Goal: Navigation & Orientation: Find specific page/section

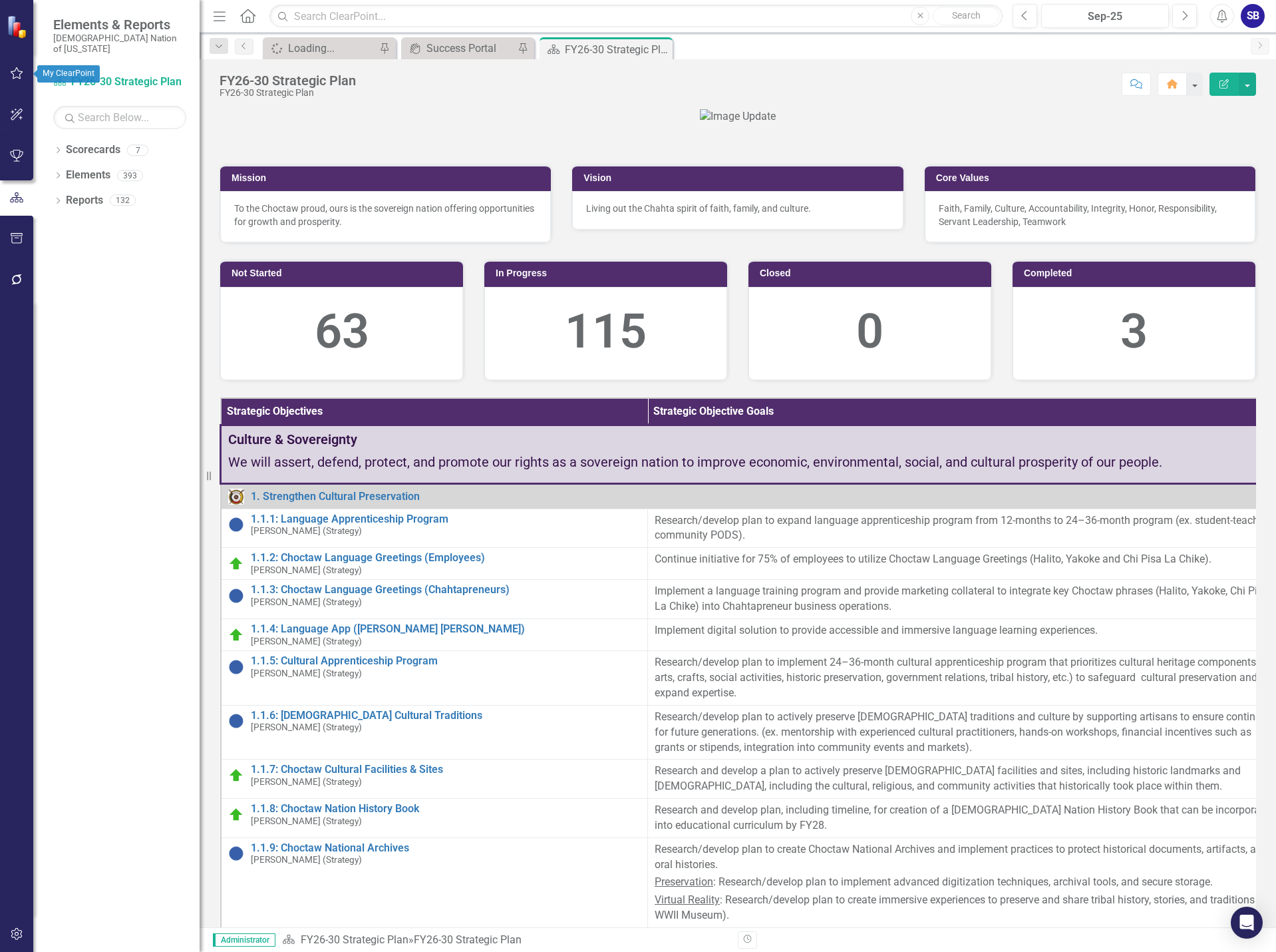
click at [15, 76] on icon "button" at bounding box center [17, 73] width 14 height 11
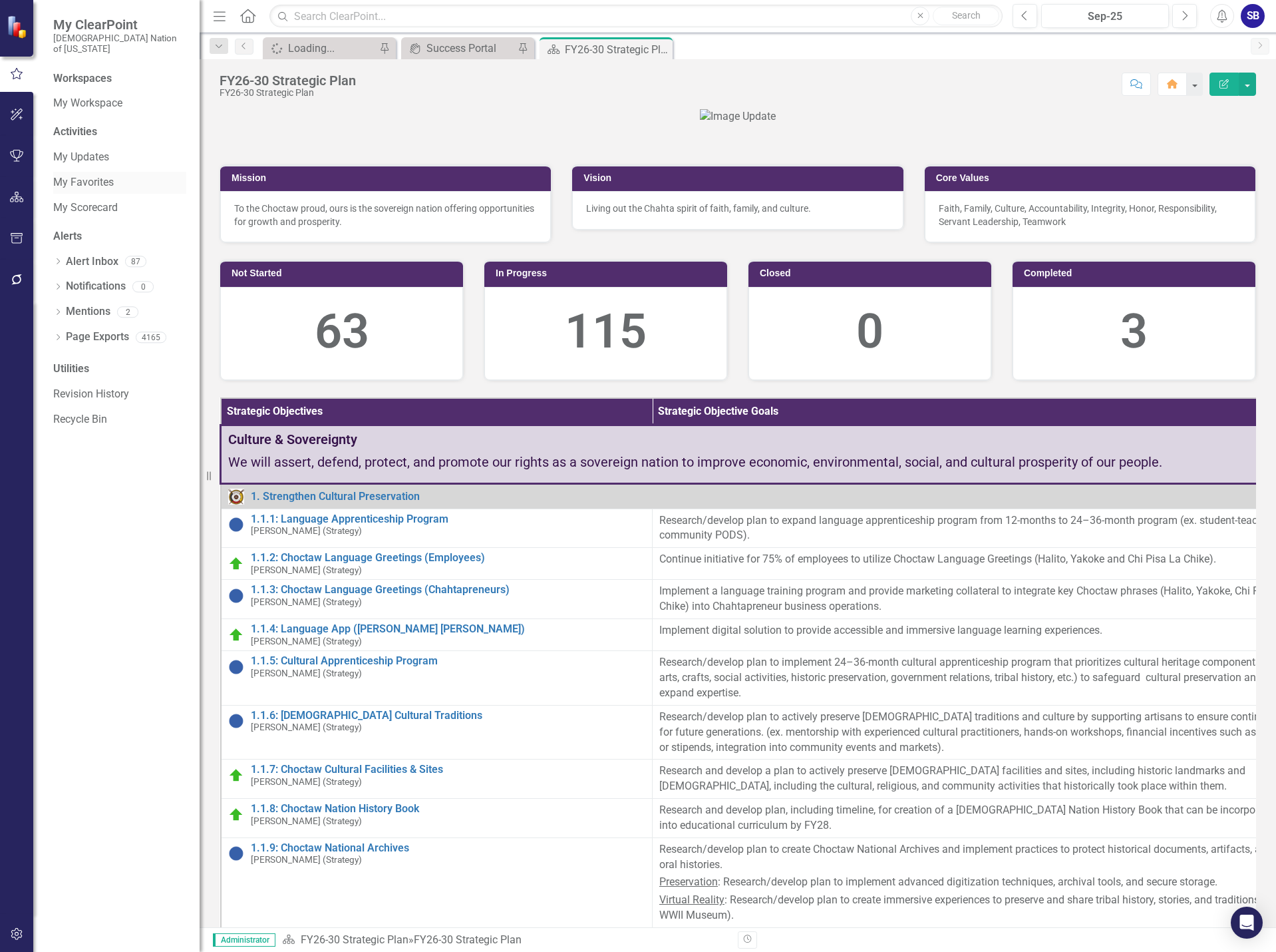
click at [106, 175] on link "My Favorites" at bounding box center [120, 182] width 133 height 15
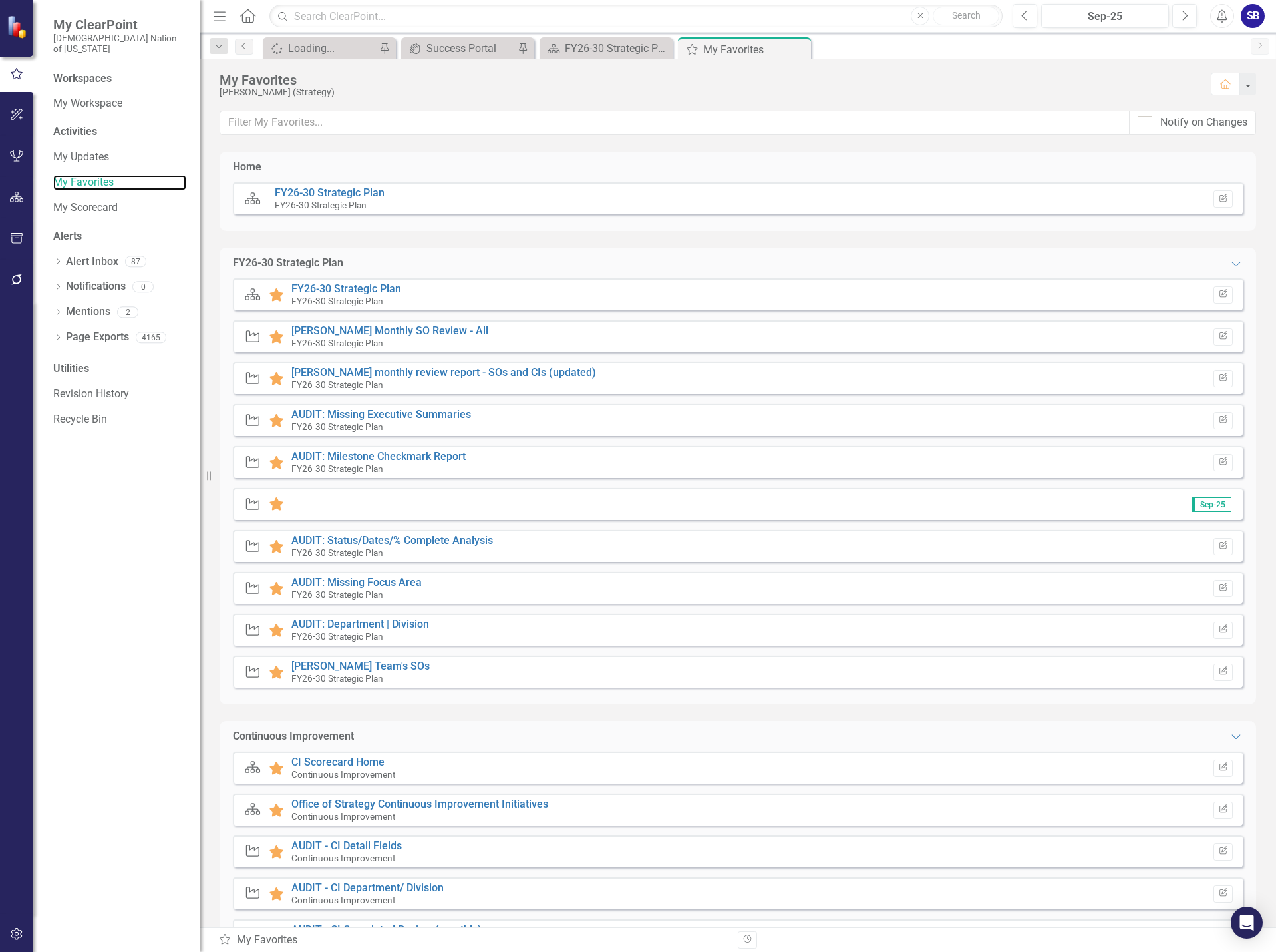
scroll to position [400, 0]
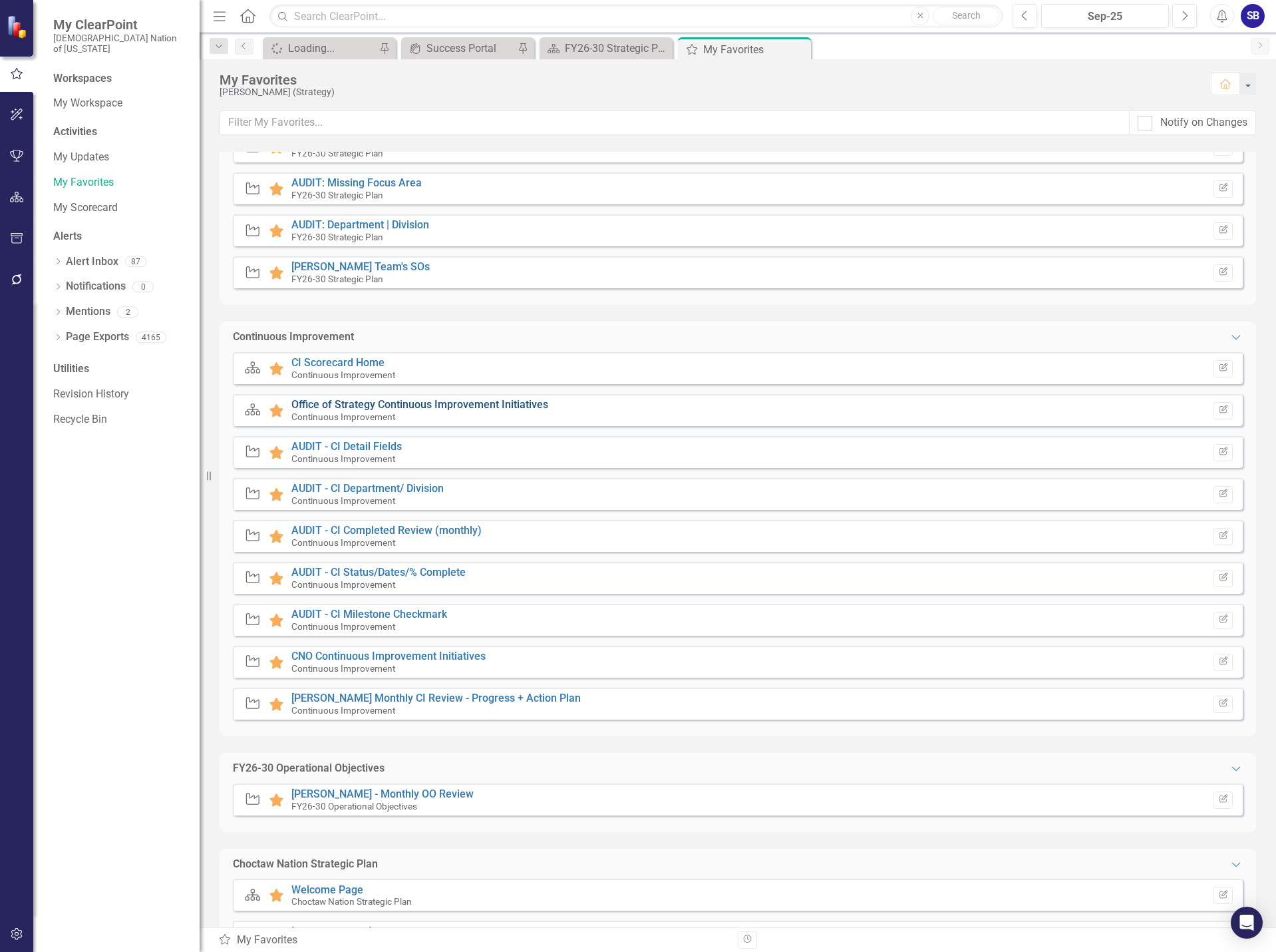
click at [471, 400] on link "Office of Strategy Continuous Improvement Initiatives" at bounding box center [420, 404] width 256 height 12
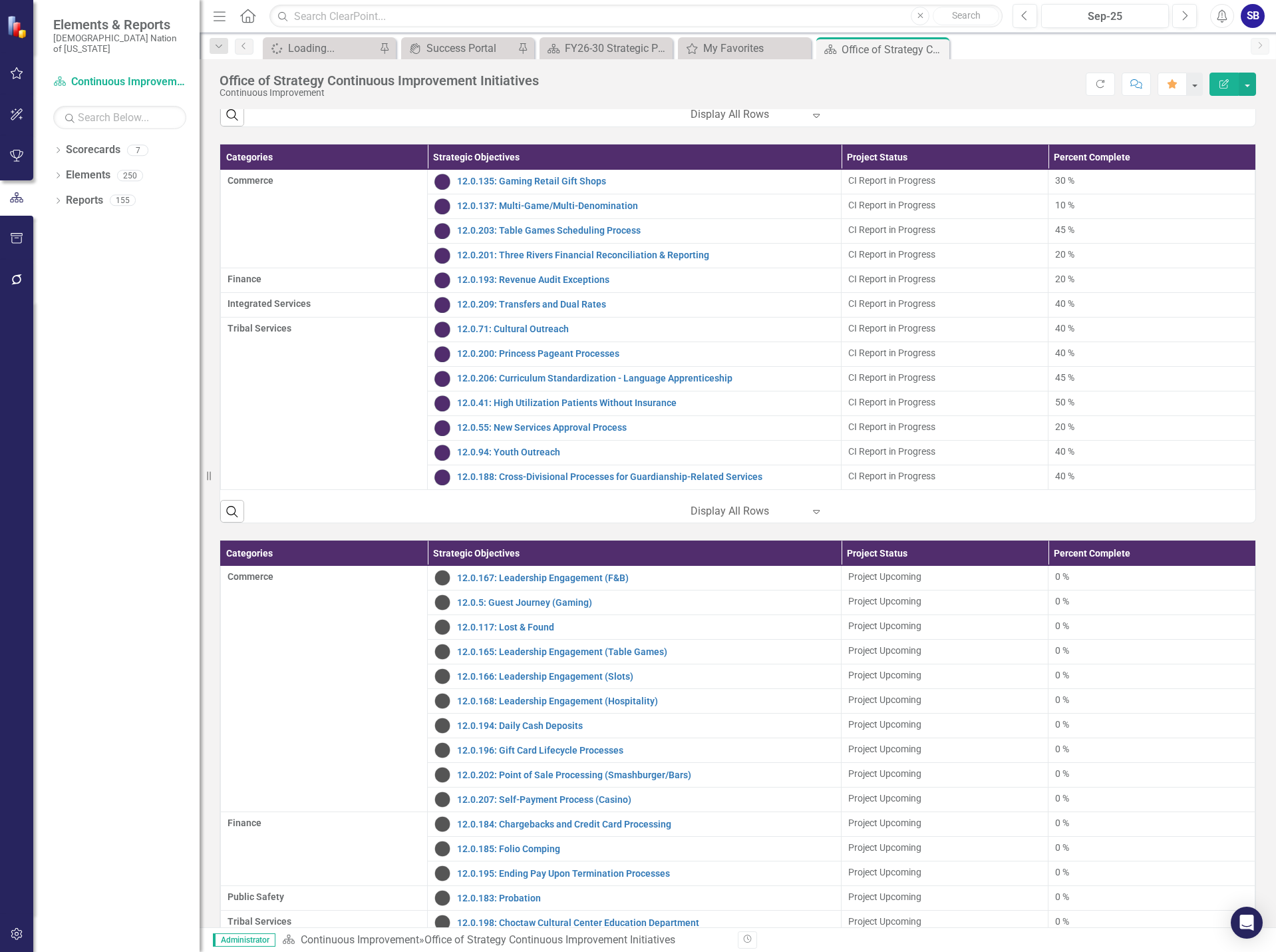
scroll to position [732, 0]
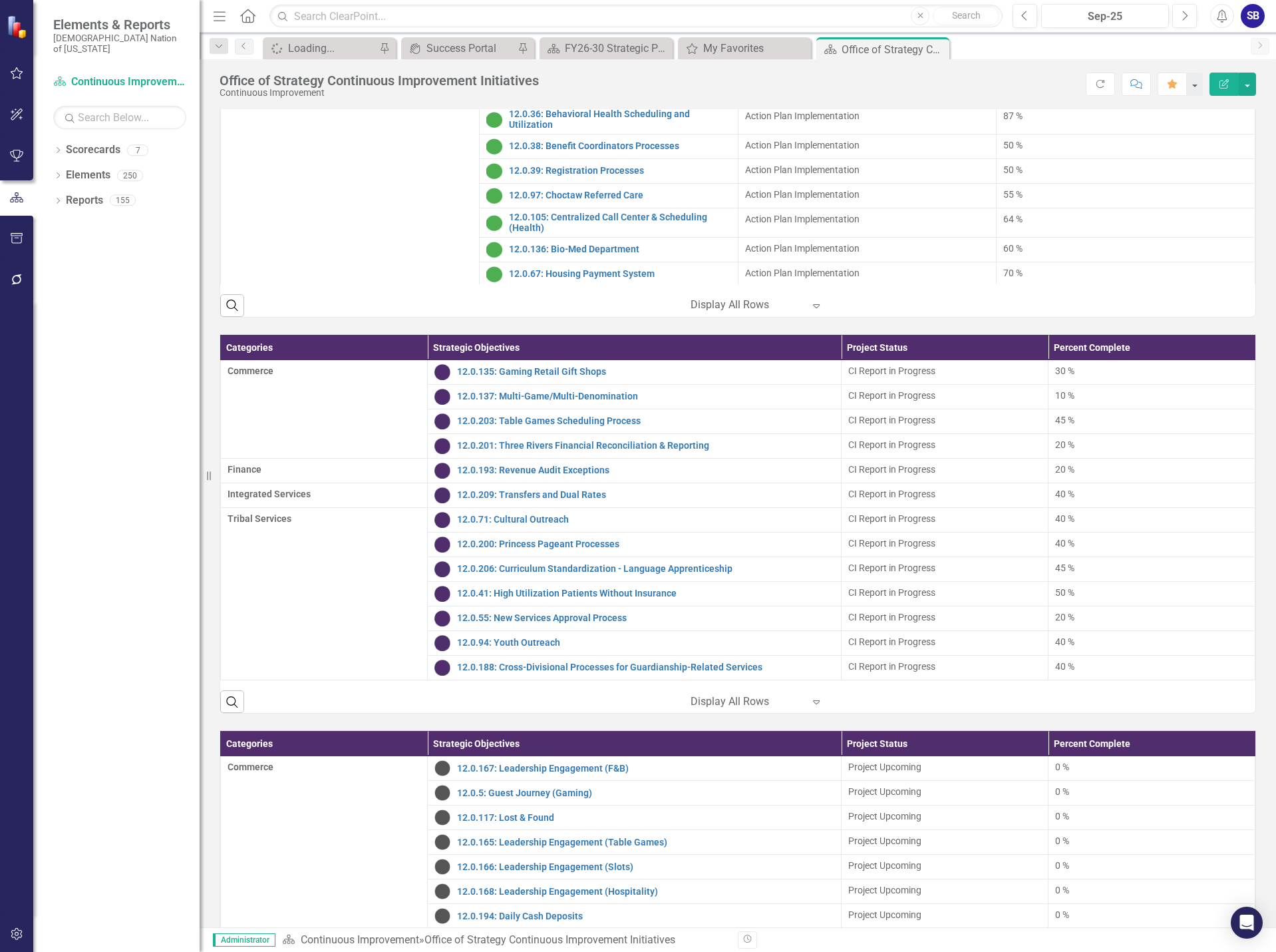
click at [812, 311] on icon "Expand" at bounding box center [816, 306] width 13 height 11
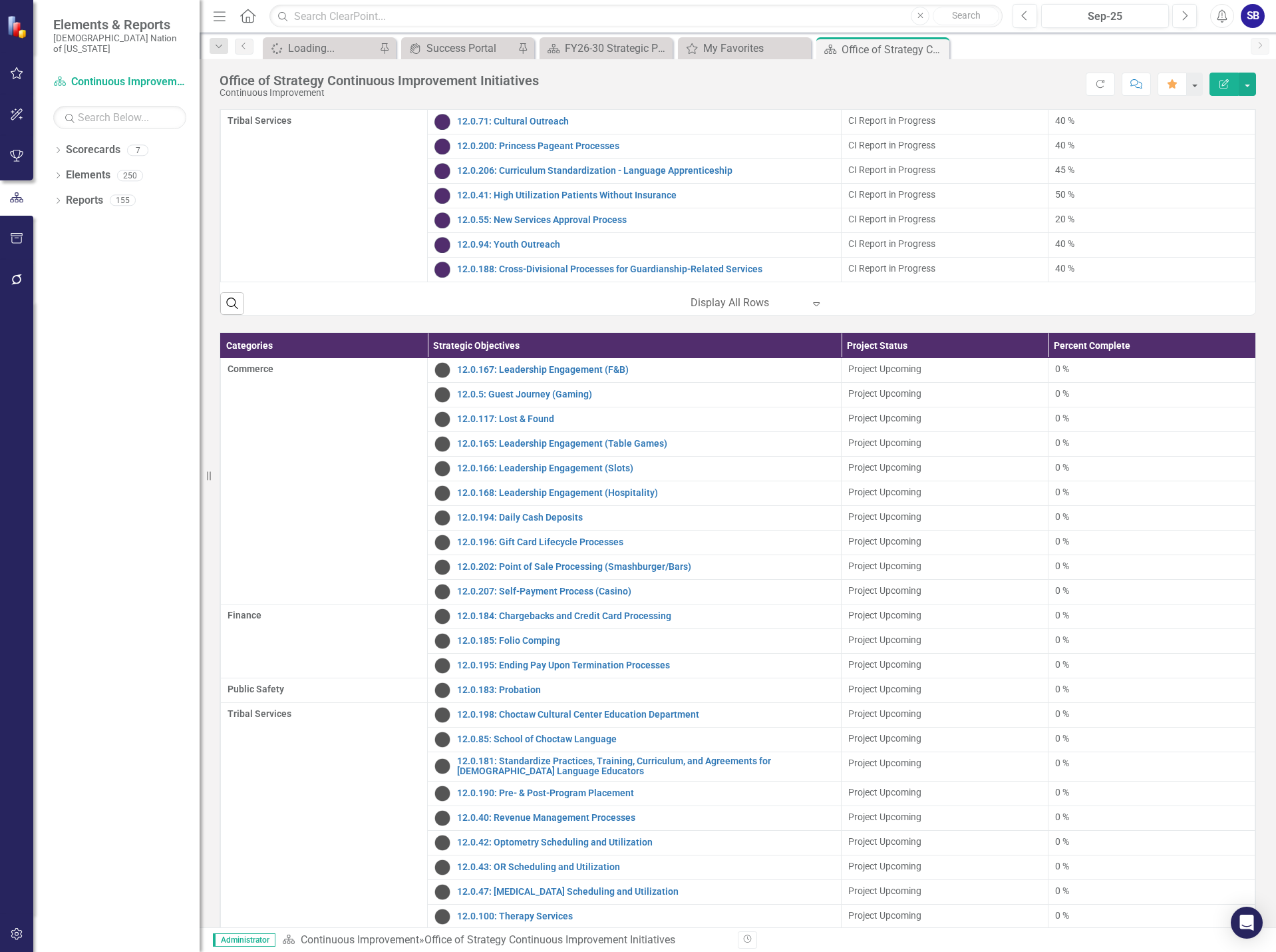
scroll to position [1198, 0]
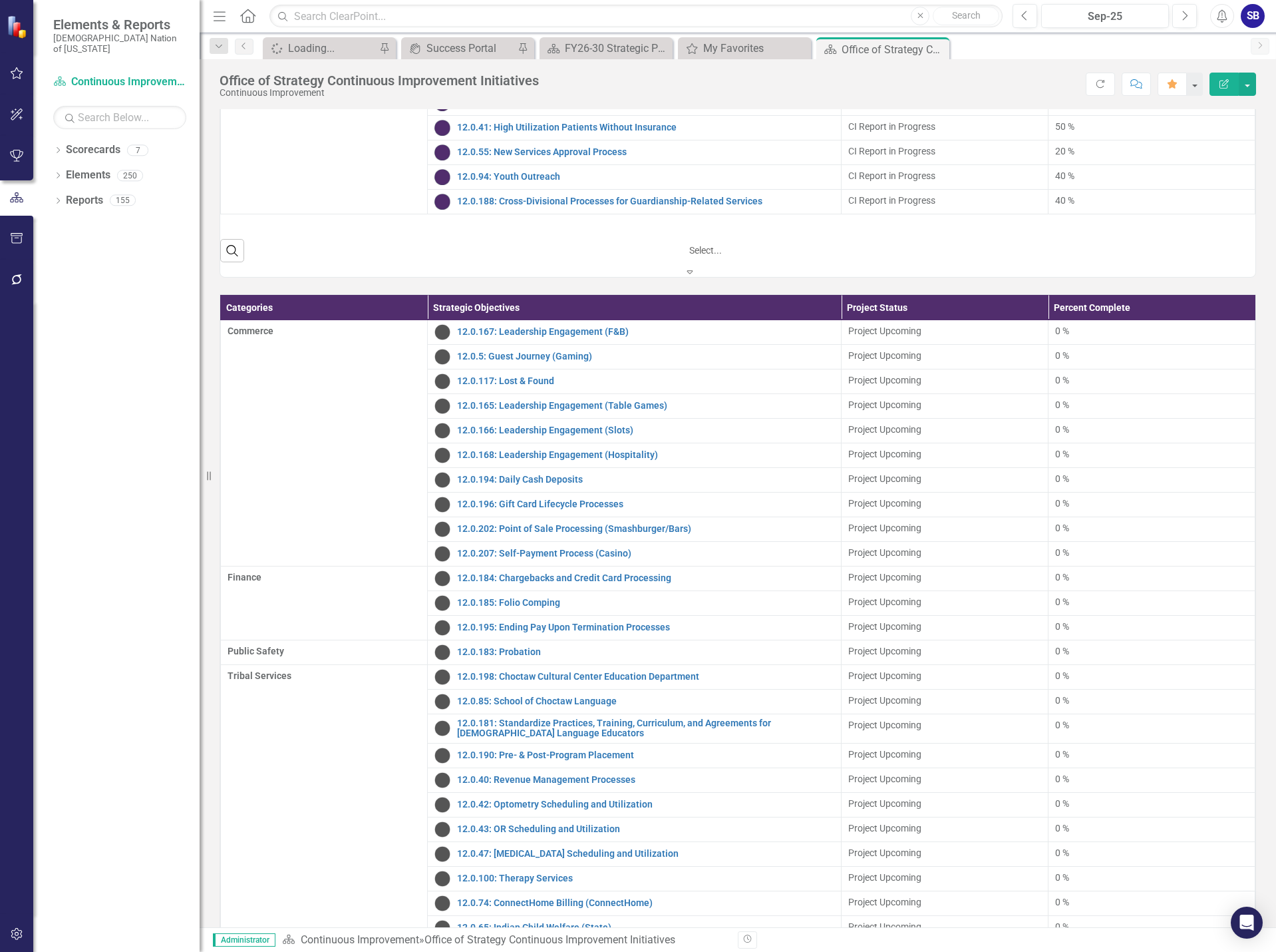
click at [696, 276] on icon "Expand" at bounding box center [690, 271] width 12 height 10
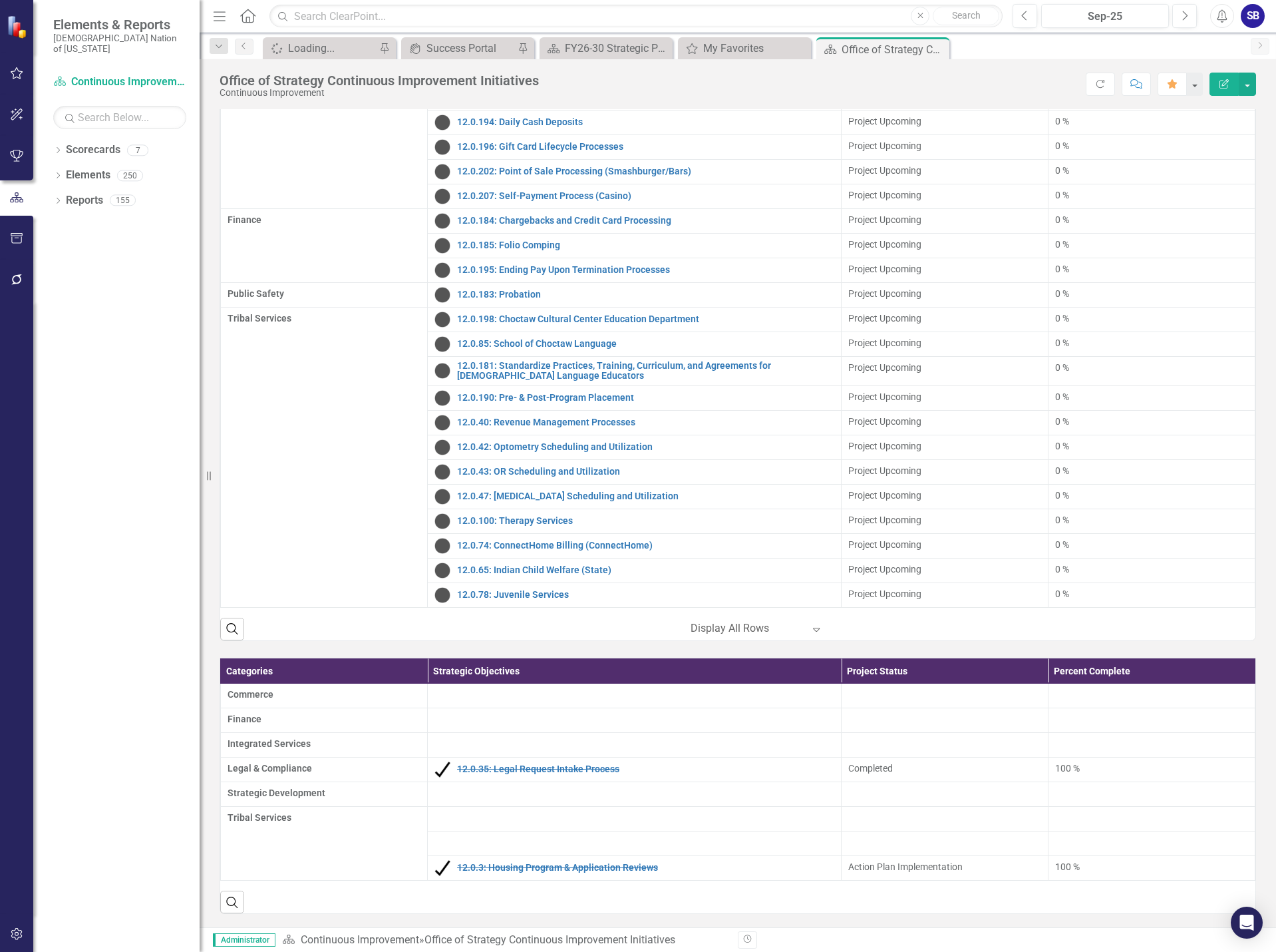
scroll to position [1847, 0]
click at [711, 625] on div at bounding box center [747, 628] width 113 height 18
